Goal: Navigation & Orientation: Find specific page/section

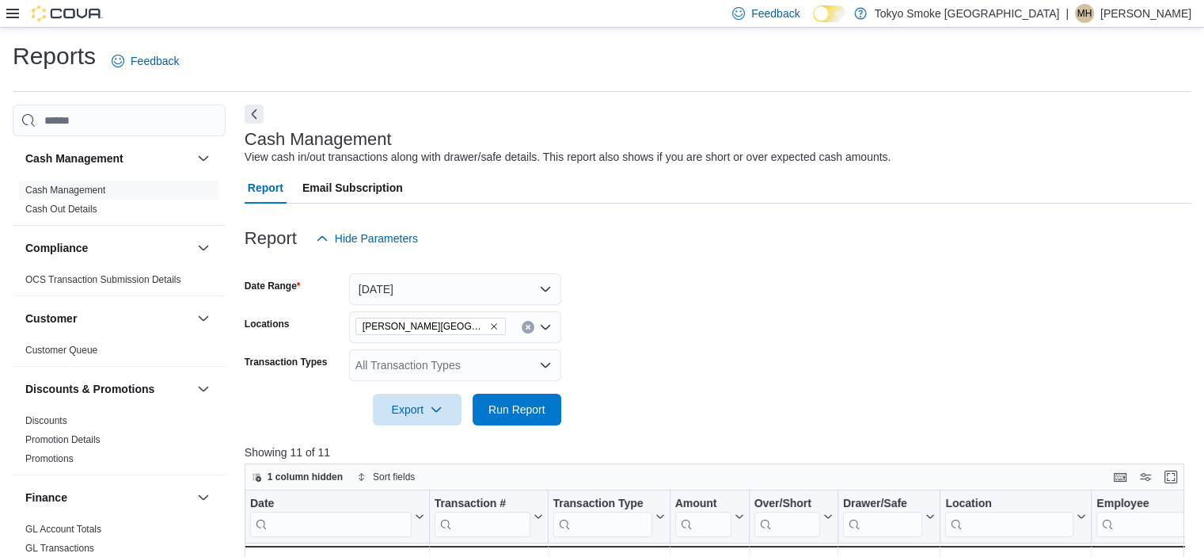
click at [10, 21] on div at bounding box center [54, 14] width 97 height 16
click at [10, 13] on icon at bounding box center [12, 14] width 13 height 10
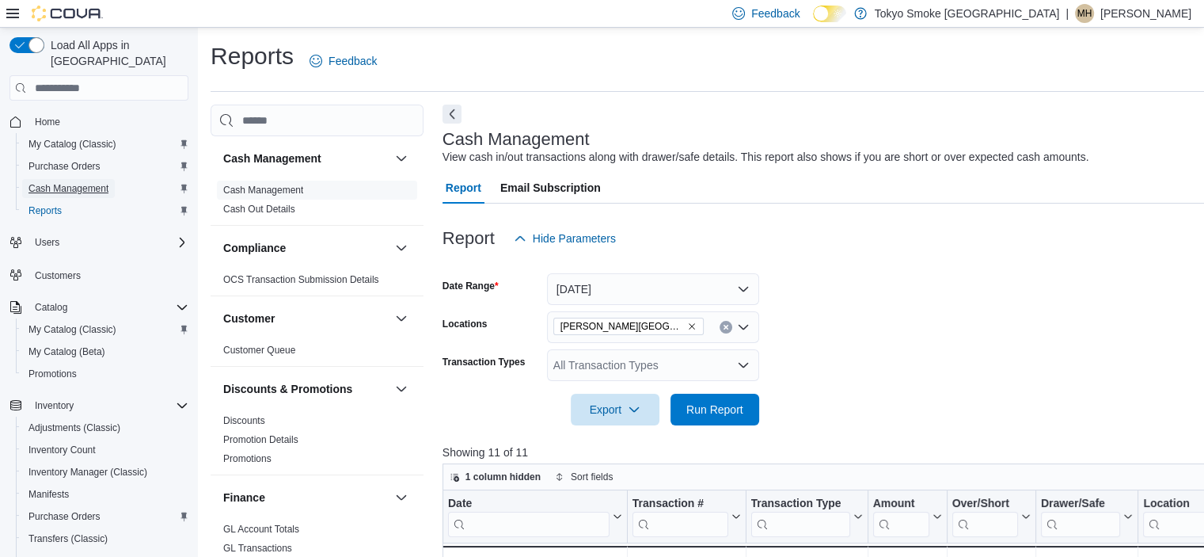
click at [48, 182] on span "Cash Management" at bounding box center [69, 188] width 80 height 13
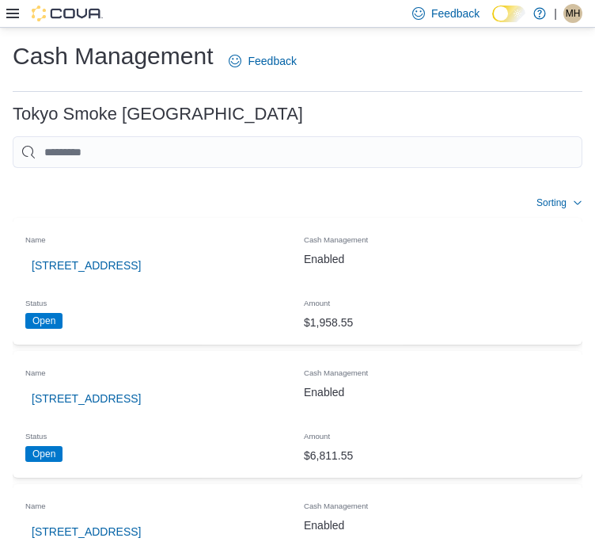
click at [575, 17] on span "MH" at bounding box center [573, 13] width 15 height 19
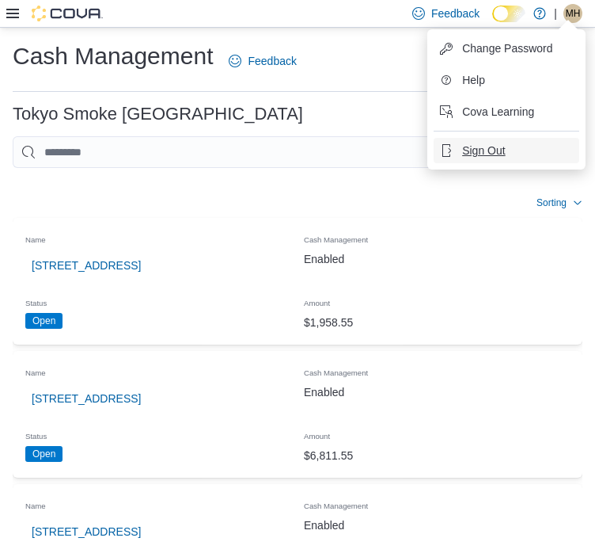
click at [483, 154] on span "Sign Out" at bounding box center [483, 151] width 43 height 16
